Goal: Obtain resource: Download file/media

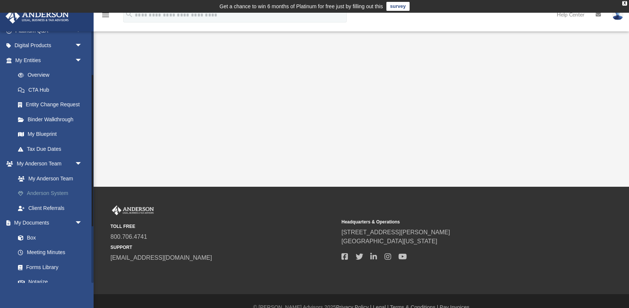
scroll to position [73, 0]
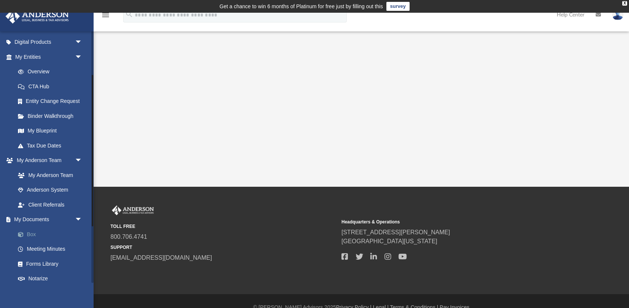
click at [35, 237] on link "Box" at bounding box center [51, 234] width 83 height 15
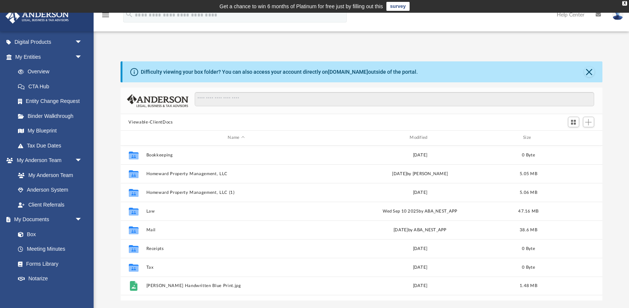
scroll to position [170, 482]
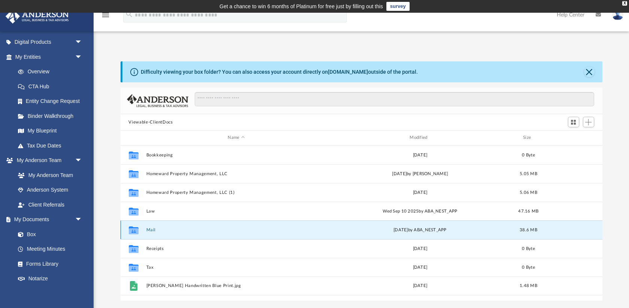
click at [153, 228] on button "Mail" at bounding box center [236, 230] width 180 height 5
click at [148, 228] on button "Mail" at bounding box center [236, 230] width 180 height 5
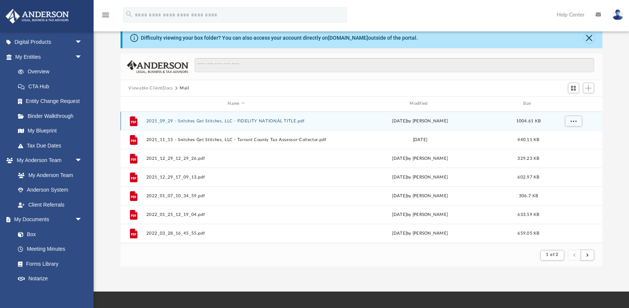
scroll to position [0, 0]
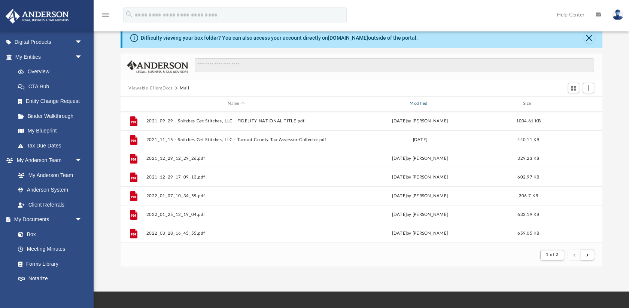
click at [423, 106] on div "Modified" at bounding box center [419, 103] width 180 height 7
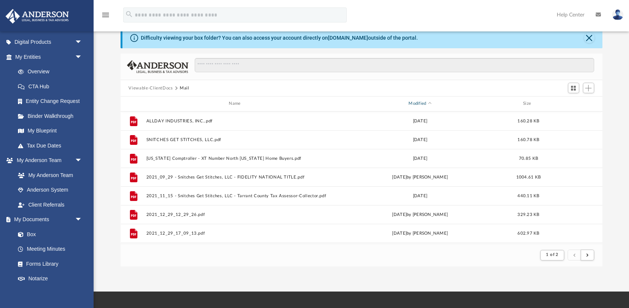
click at [425, 106] on div "Modified" at bounding box center [419, 103] width 180 height 7
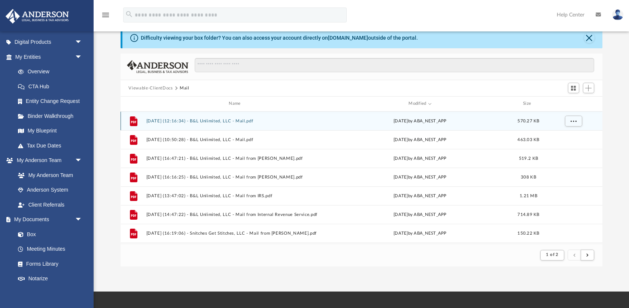
click at [219, 119] on button "[DATE] (12:16:34) - B&L Unlimited, LLC - Mail.pdf" at bounding box center [236, 121] width 180 height 5
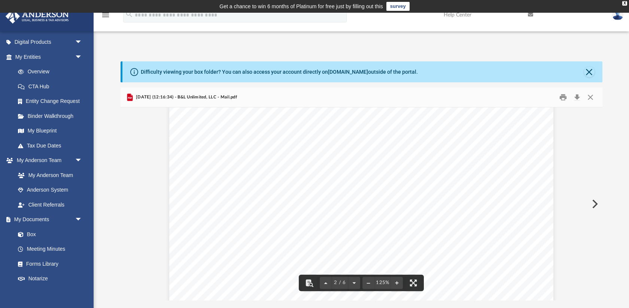
scroll to position [0, 0]
click at [589, 72] on button "Close" at bounding box center [589, 72] width 10 height 10
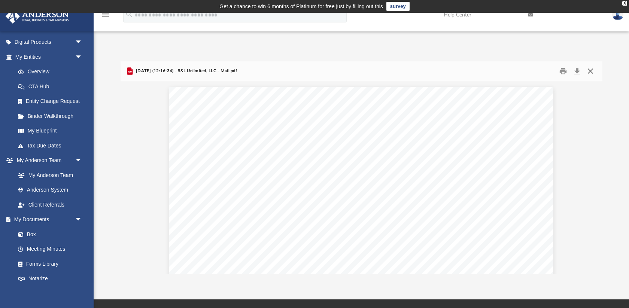
click at [593, 73] on button "Close" at bounding box center [589, 71] width 13 height 12
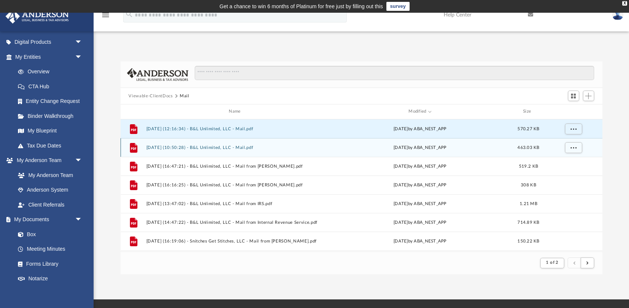
click at [230, 146] on button "[DATE] (10:50:28) - B&L Unlimited, LLC - Mail.pdf" at bounding box center [236, 147] width 180 height 5
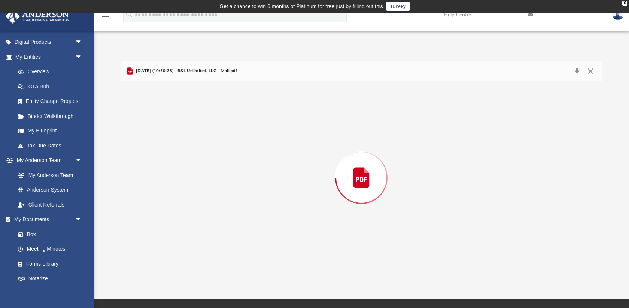
click at [230, 146] on div "Preview" at bounding box center [361, 177] width 482 height 193
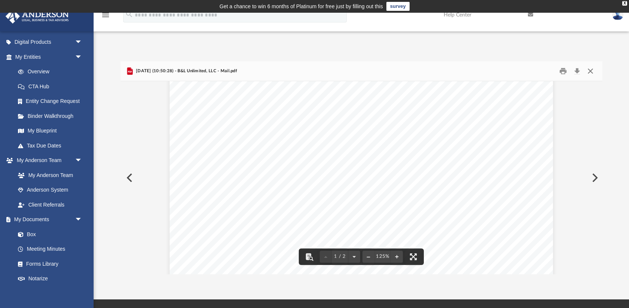
click at [591, 70] on button "Close" at bounding box center [589, 71] width 13 height 12
